Goal: Transaction & Acquisition: Purchase product/service

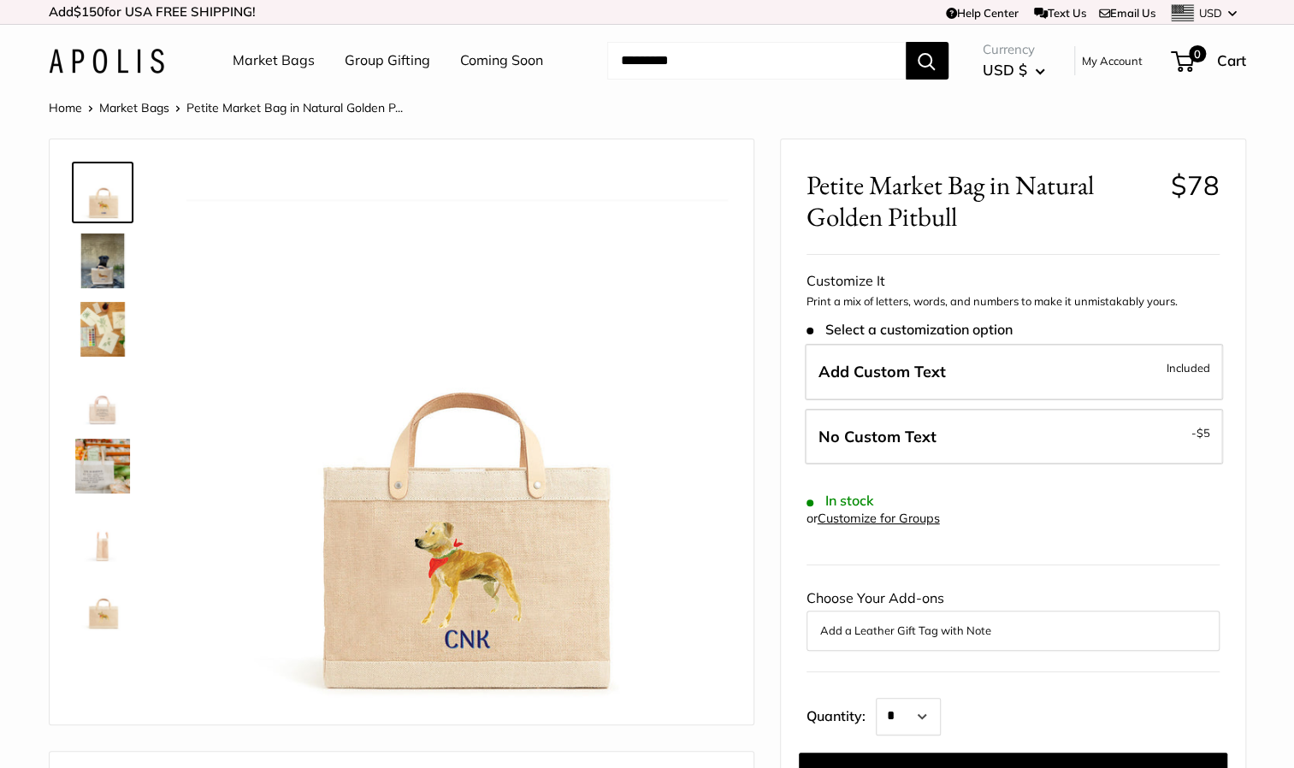
click at [286, 59] on link "Market Bags" at bounding box center [274, 61] width 82 height 26
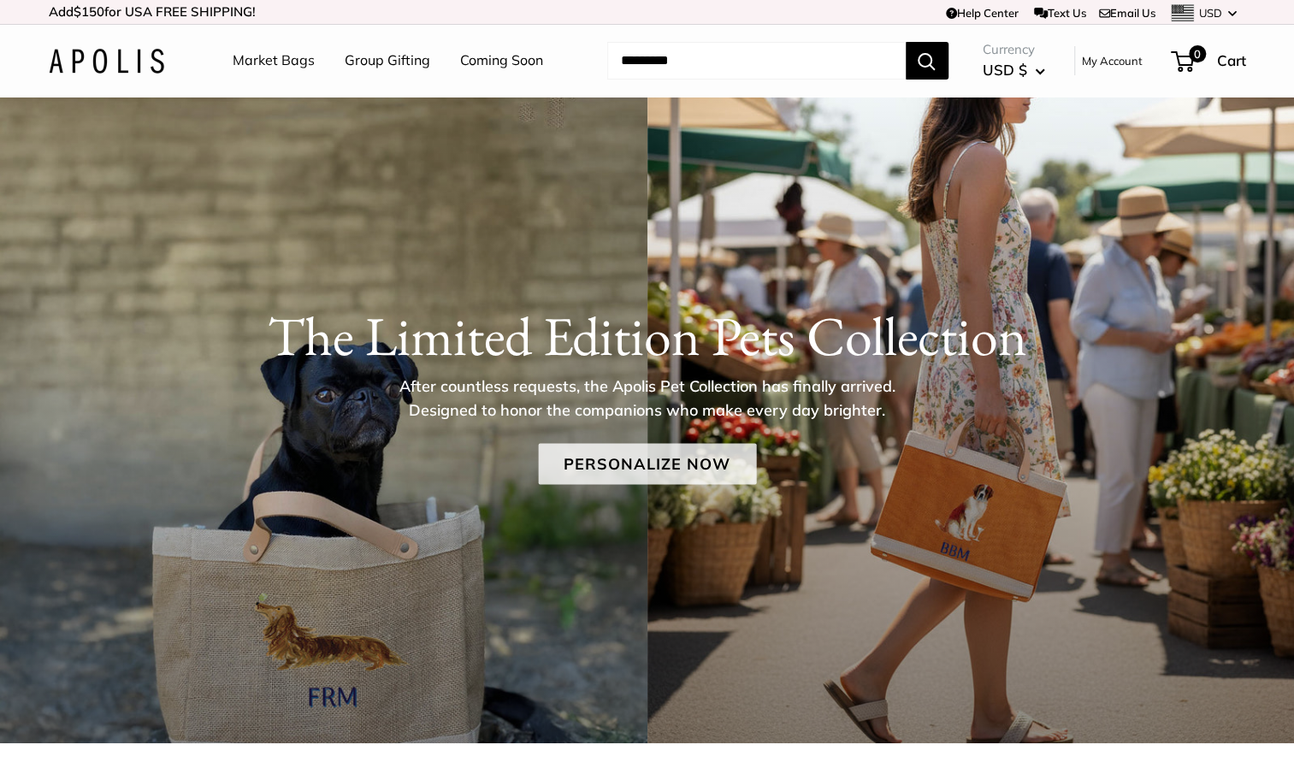
click at [664, 473] on link "Personalize Now" at bounding box center [647, 464] width 218 height 41
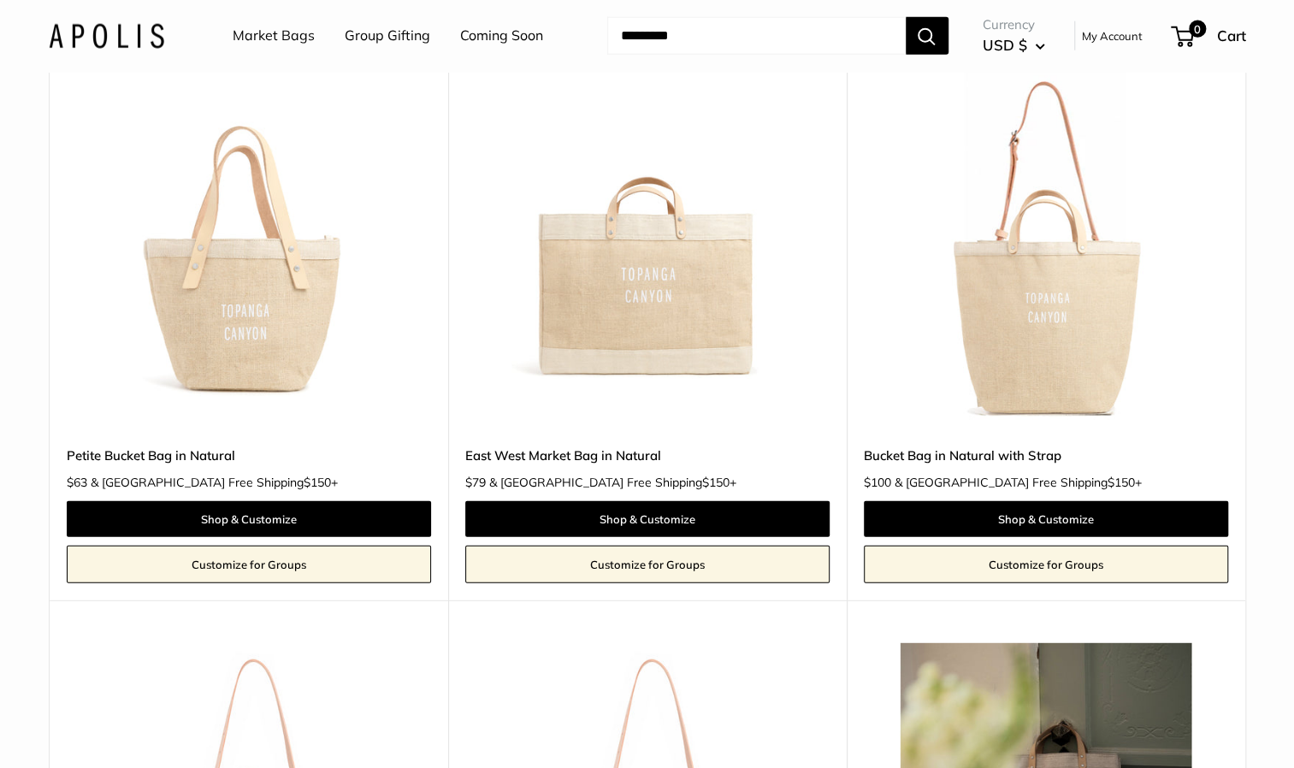
scroll to position [6352, 0]
